Goal: Navigation & Orientation: Find specific page/section

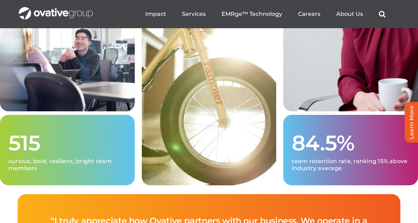
scroll to position [1916, 0]
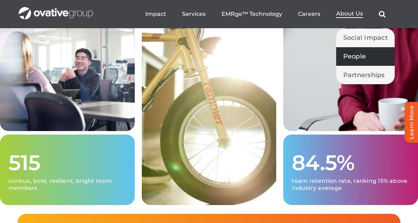
click at [349, 57] on span "People" at bounding box center [354, 56] width 23 height 10
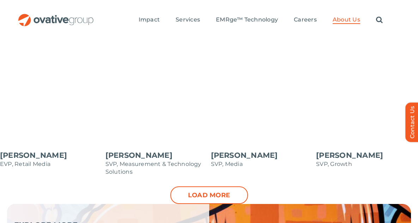
scroll to position [729, 0]
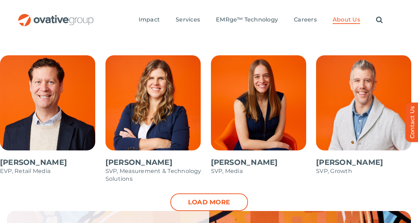
click at [56, 162] on span at bounding box center [51, 118] width 102 height 127
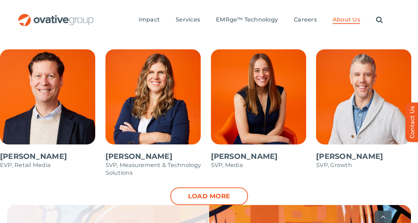
click at [148, 139] on span at bounding box center [156, 116] width 102 height 135
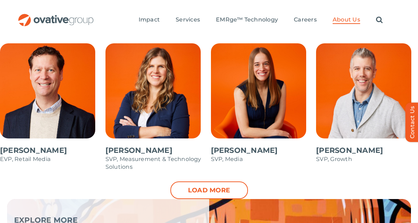
scroll to position [660, 0]
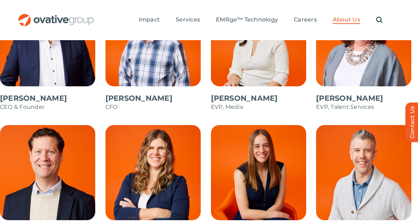
click at [55, 118] on span at bounding box center [51, 54] width 102 height 127
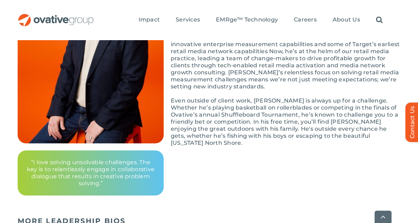
scroll to position [176, 0]
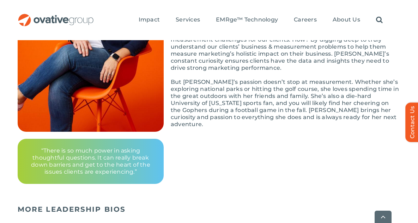
scroll to position [180, 0]
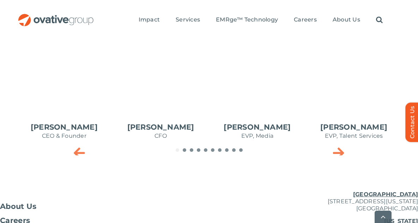
scroll to position [402, 0]
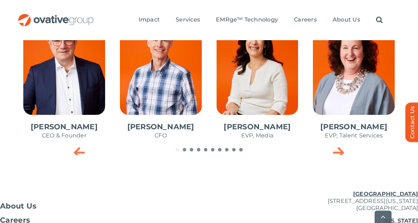
click at [250, 133] on span "3 / 10" at bounding box center [257, 83] width 93 height 138
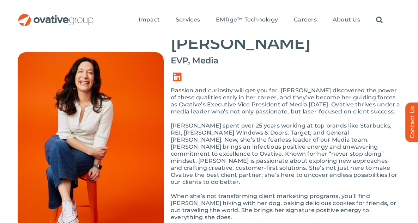
scroll to position [61, 0]
